Goal: Information Seeking & Learning: Learn about a topic

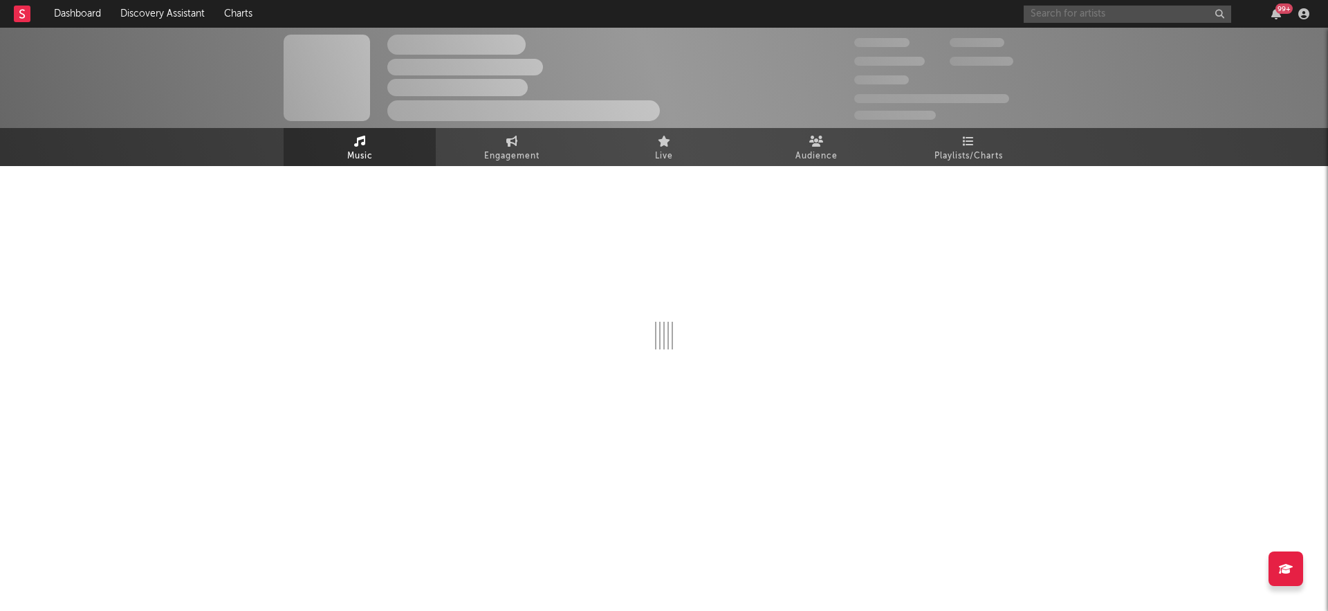
click at [1100, 17] on input "text" at bounding box center [1126, 14] width 207 height 17
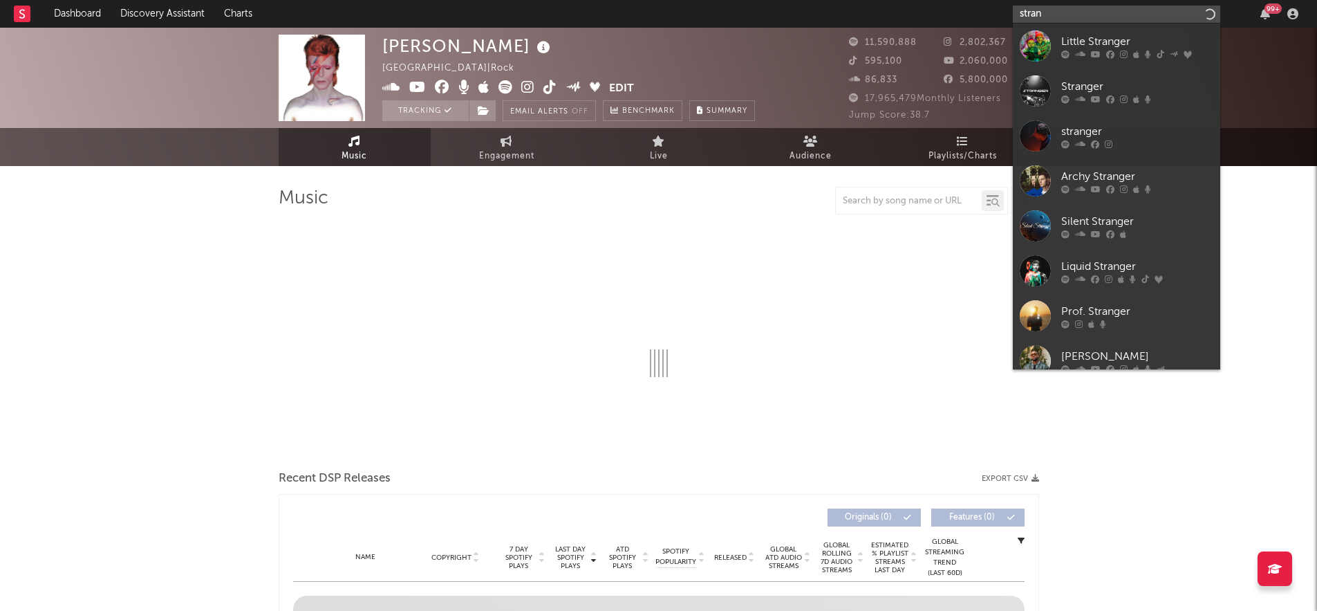
type input "stranl"
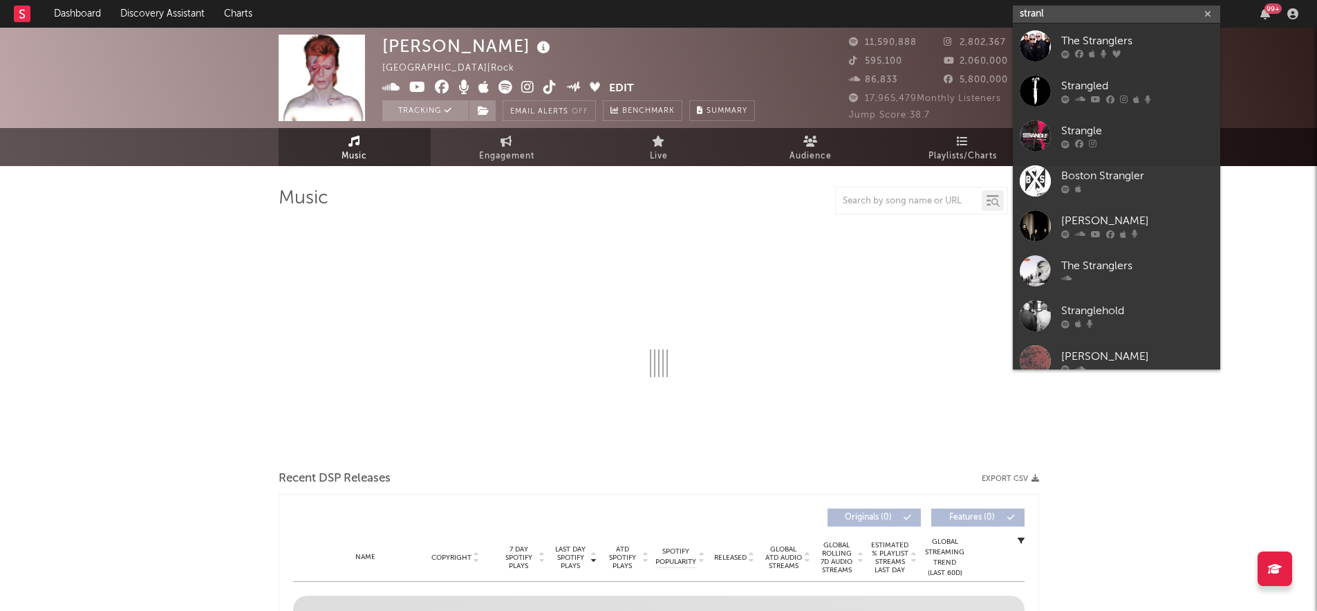
select select "6m"
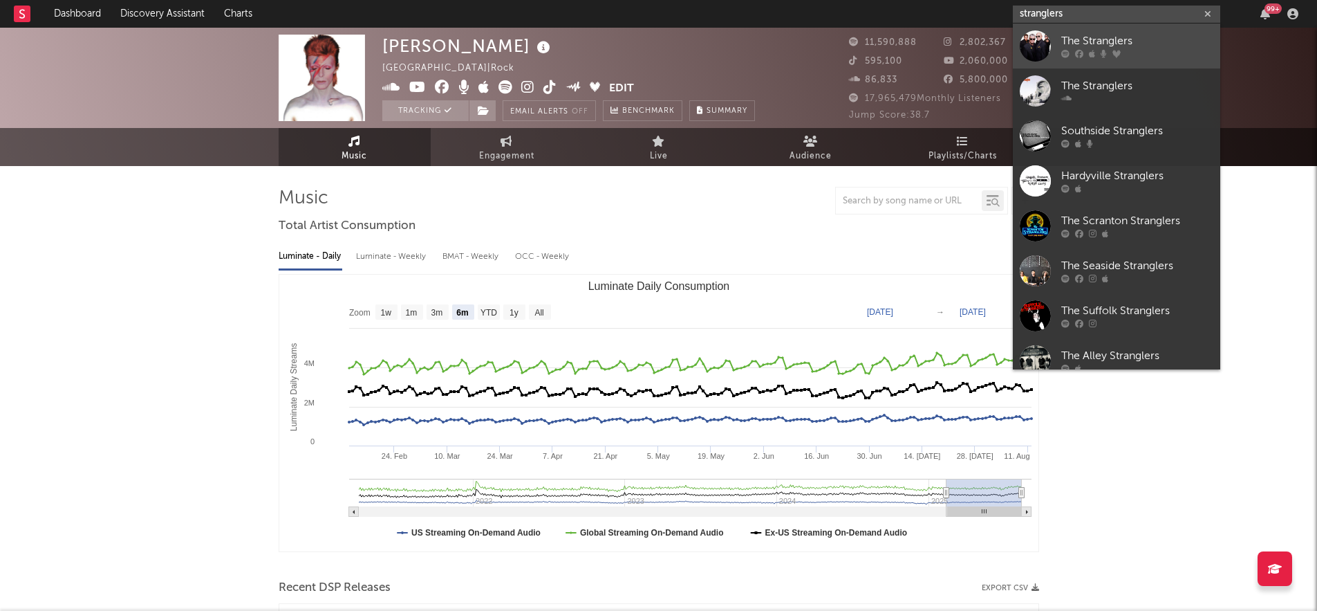
type input "stranglers"
click at [1104, 33] on div "The Stranglers" at bounding box center [1137, 41] width 152 height 17
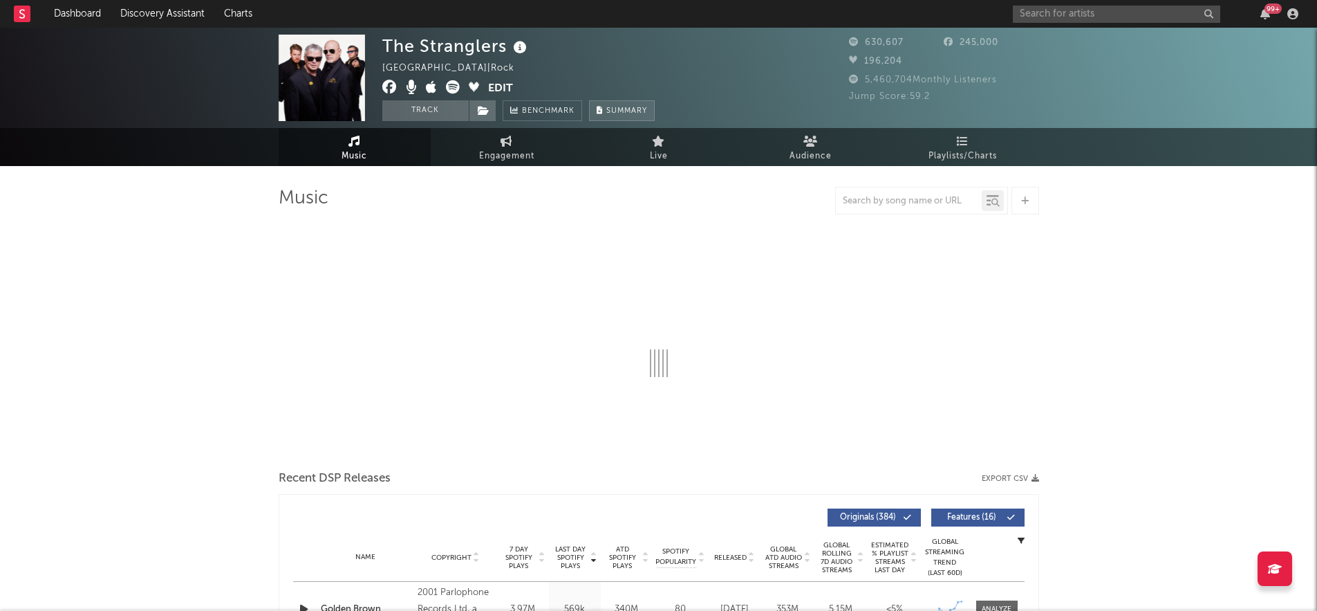
select select "6m"
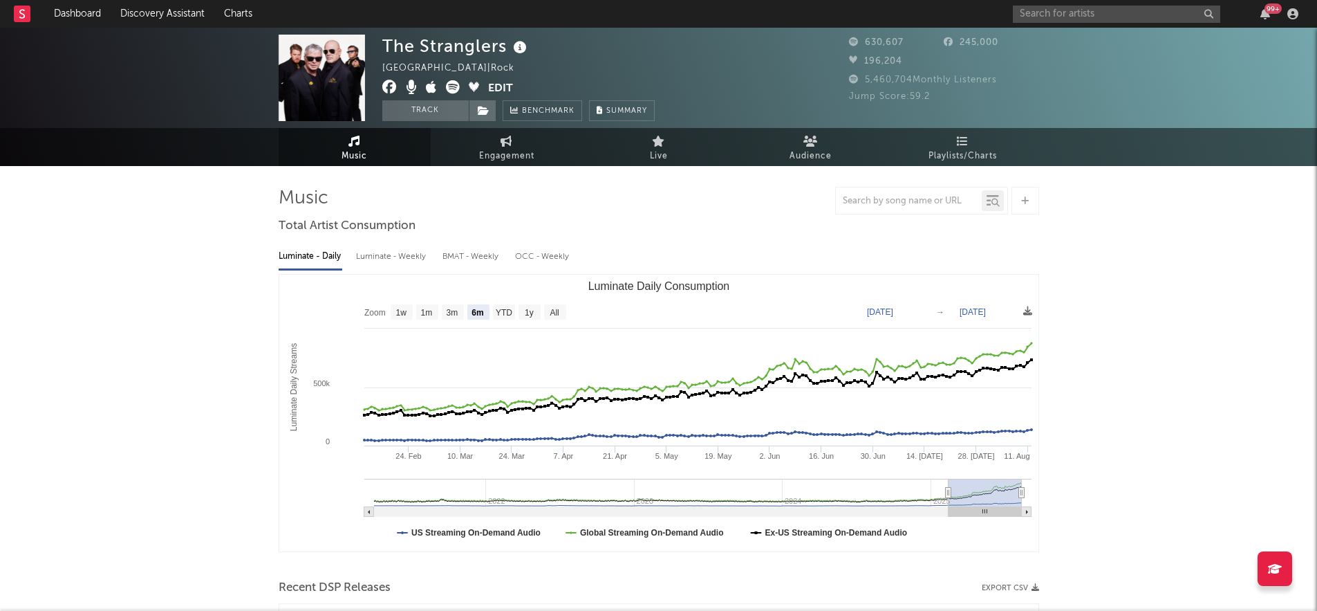
click at [342, 160] on span "Music" at bounding box center [355, 156] width 26 height 17
click at [882, 196] on input "text" at bounding box center [909, 201] width 146 height 11
click at [880, 207] on div "golden" at bounding box center [909, 200] width 146 height 17
click at [881, 201] on input "golden" at bounding box center [909, 201] width 146 height 11
type input "golden brown"
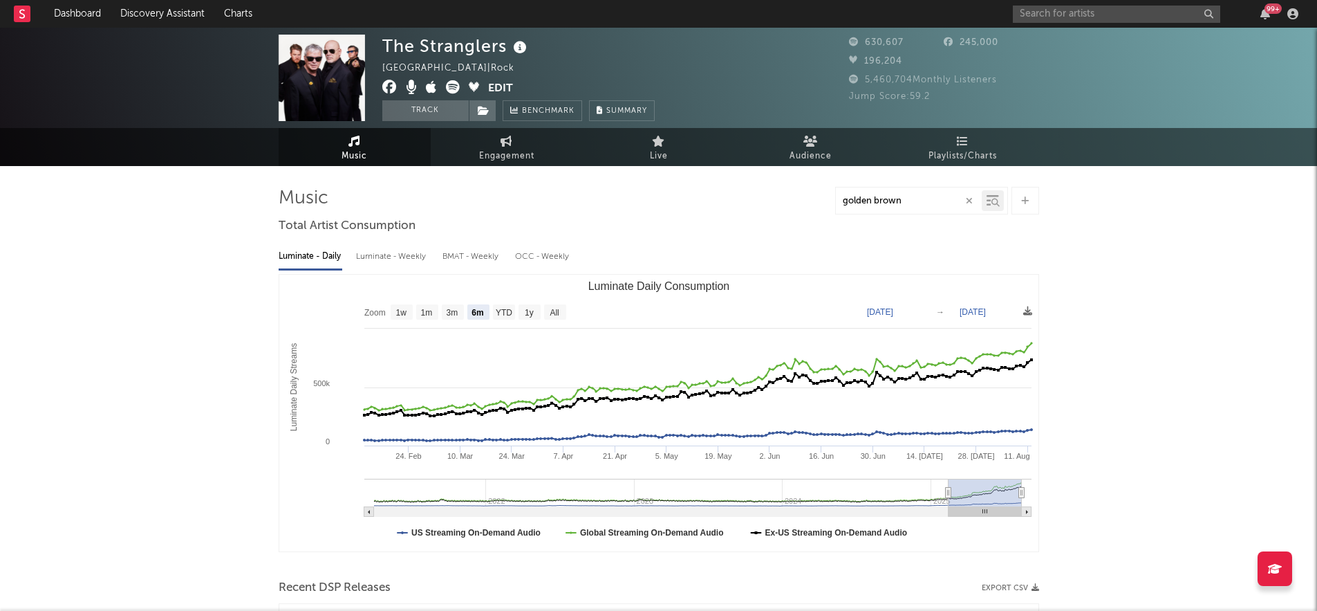
click at [991, 202] on div at bounding box center [996, 203] width 10 height 10
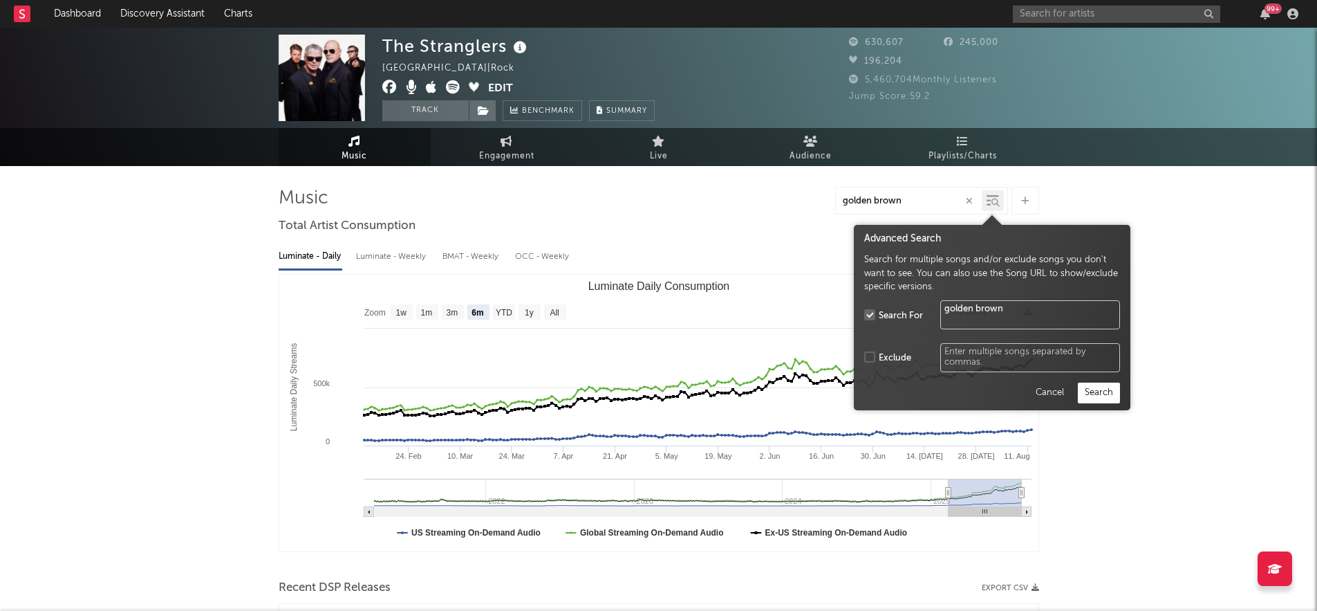
click at [1119, 405] on div "Advanced Search Search for multiple songs and/or exclude songs you don't want t…" at bounding box center [992, 317] width 277 height 185
click at [1110, 396] on button "Search" at bounding box center [1099, 392] width 42 height 21
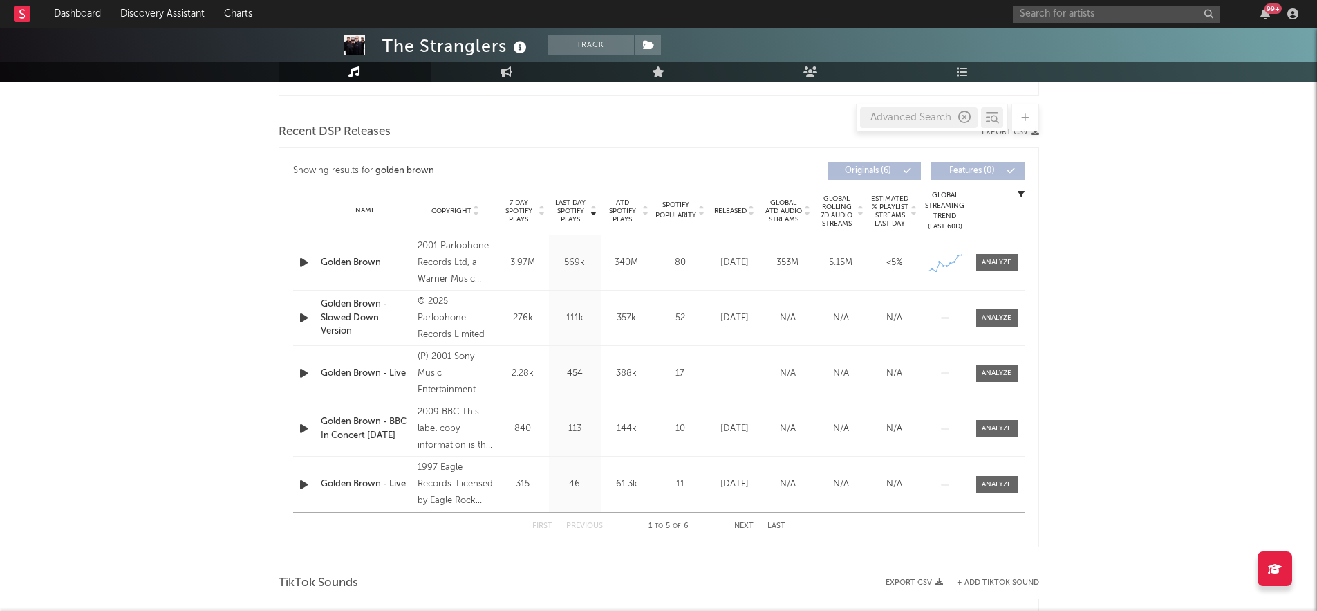
scroll to position [464, 0]
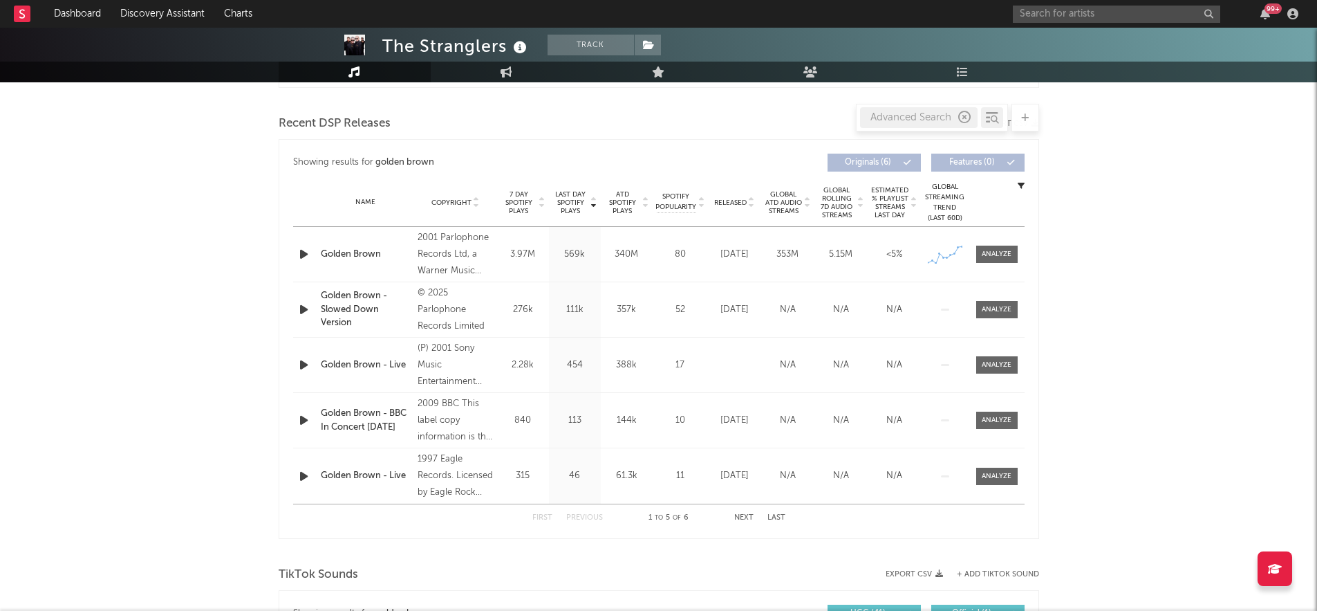
click at [366, 250] on div "Golden Brown" at bounding box center [366, 255] width 91 height 14
click at [993, 252] on div at bounding box center [997, 254] width 30 height 10
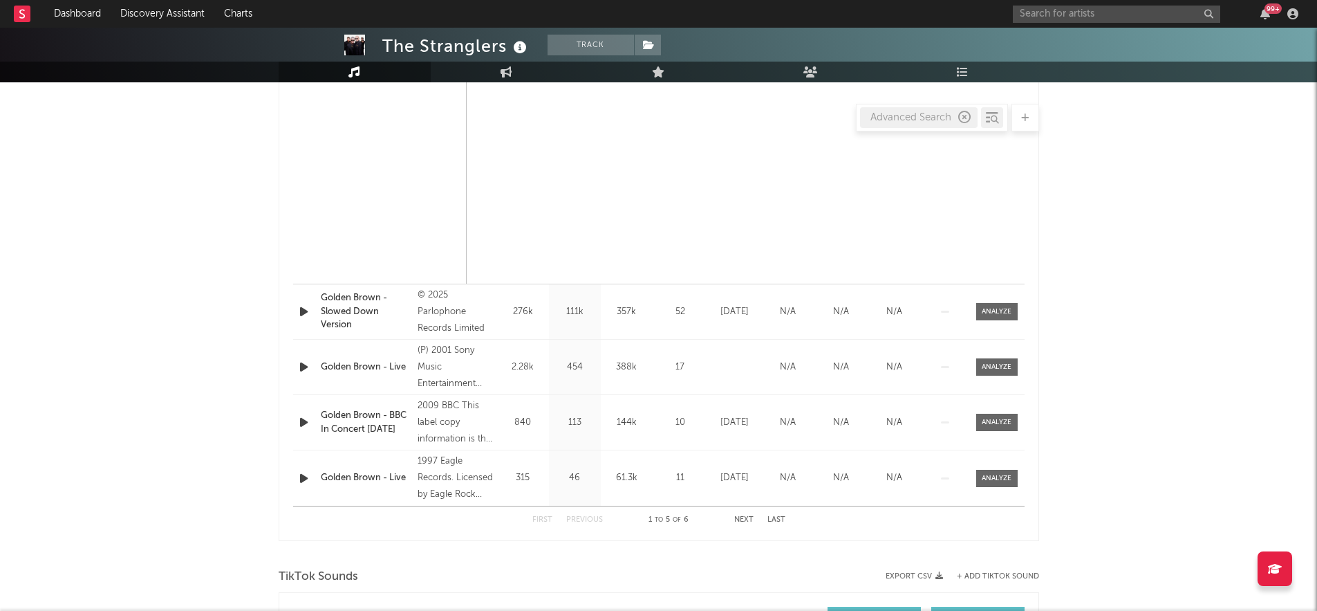
select select "6m"
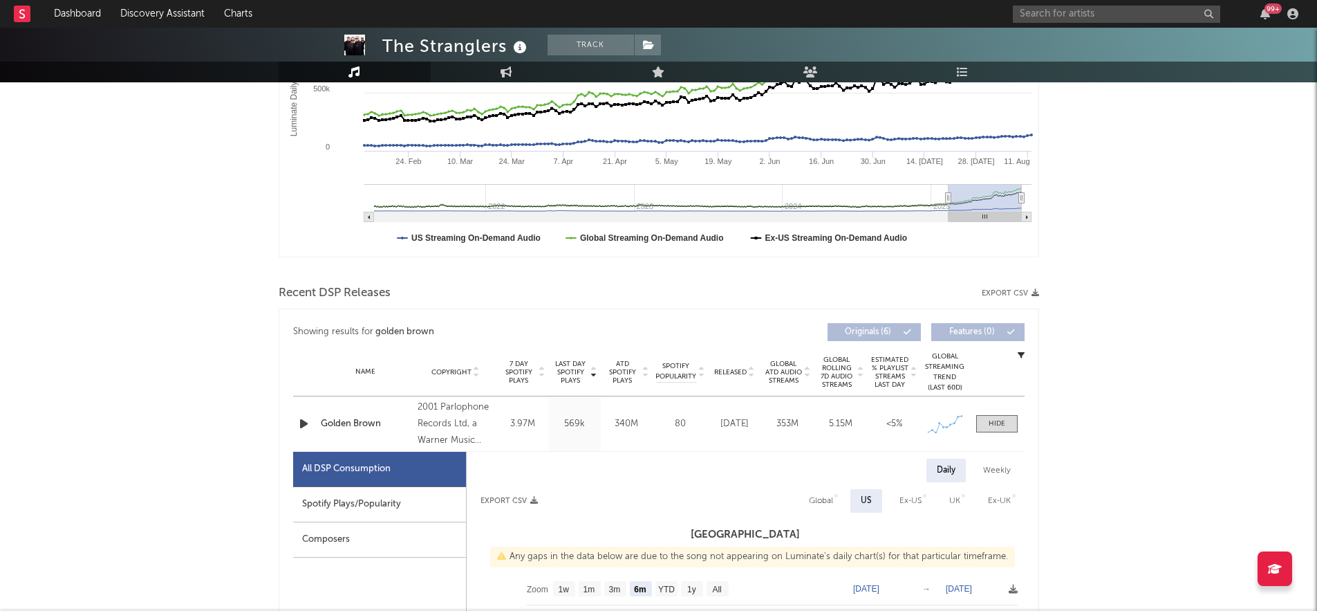
scroll to position [0, 0]
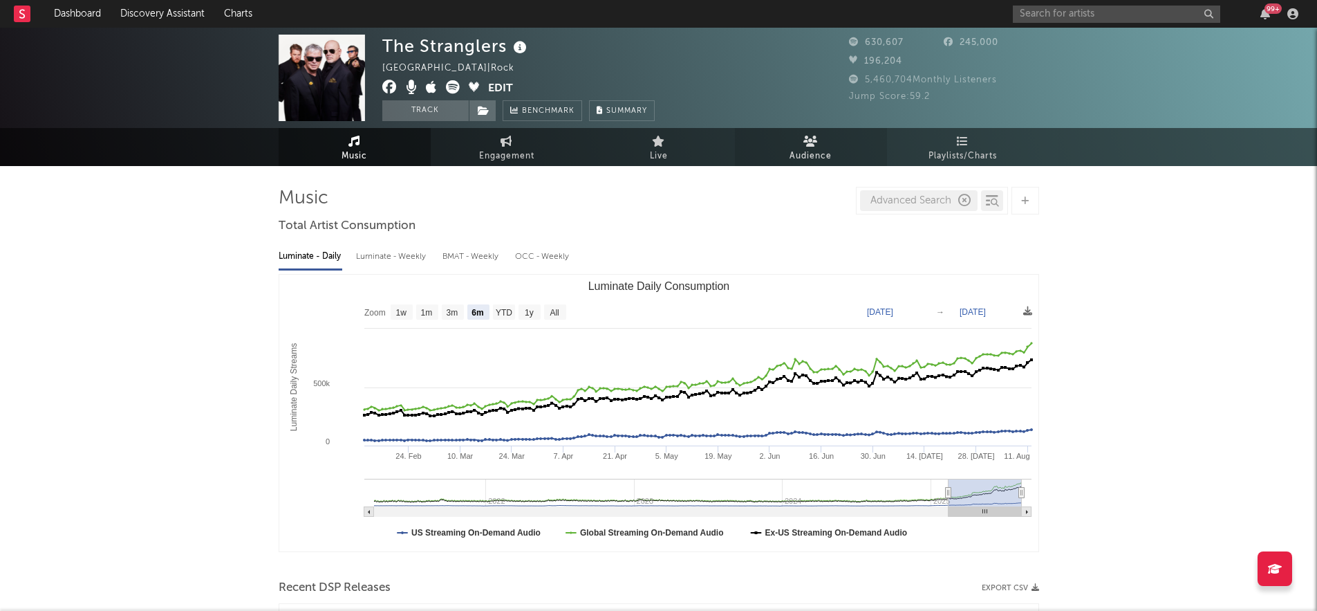
click at [819, 140] on link "Audience" at bounding box center [811, 147] width 152 height 38
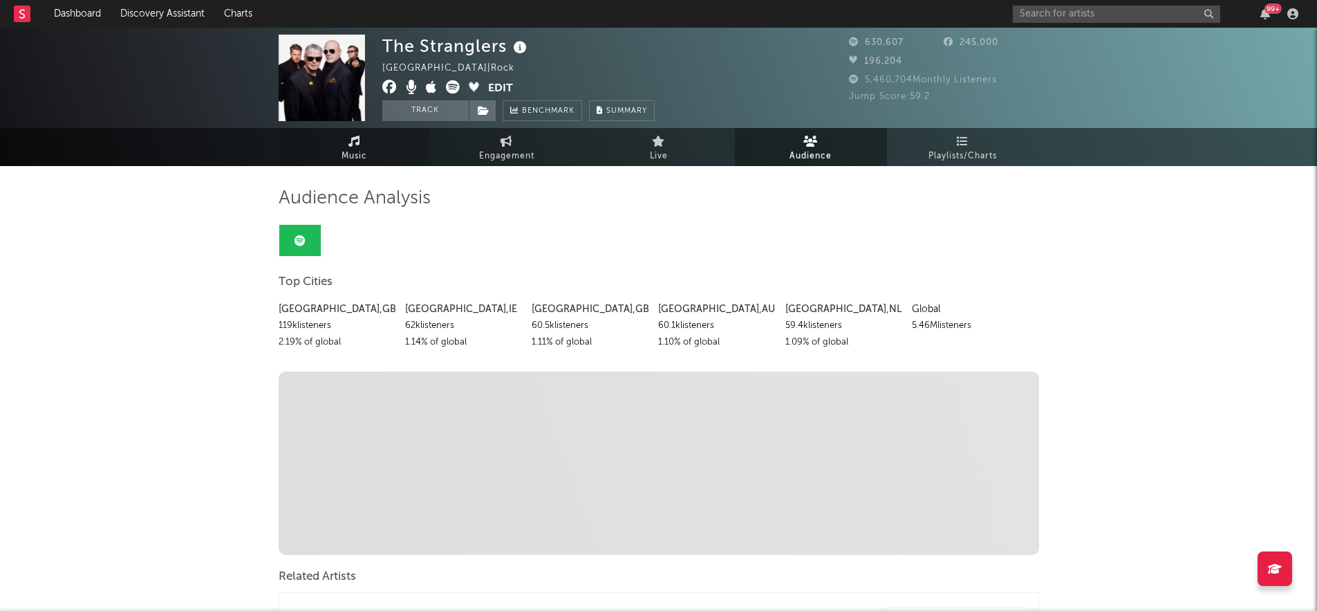
click at [361, 150] on span "Music" at bounding box center [355, 156] width 26 height 17
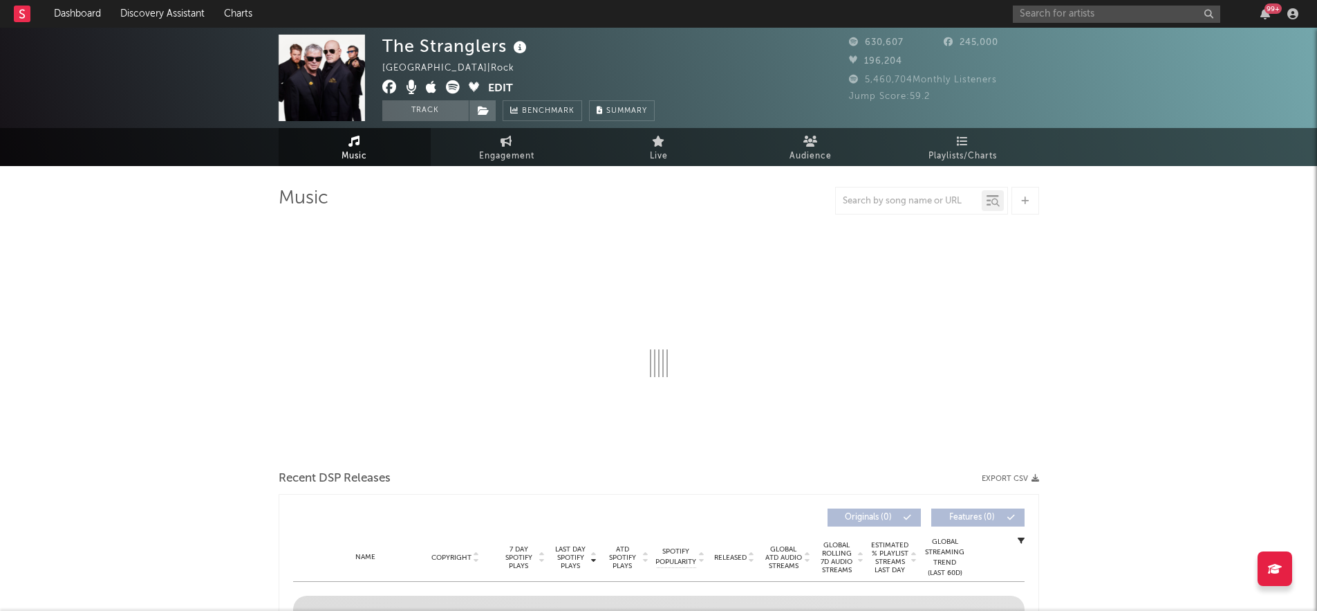
select select "6m"
